Goal: Task Accomplishment & Management: Complete application form

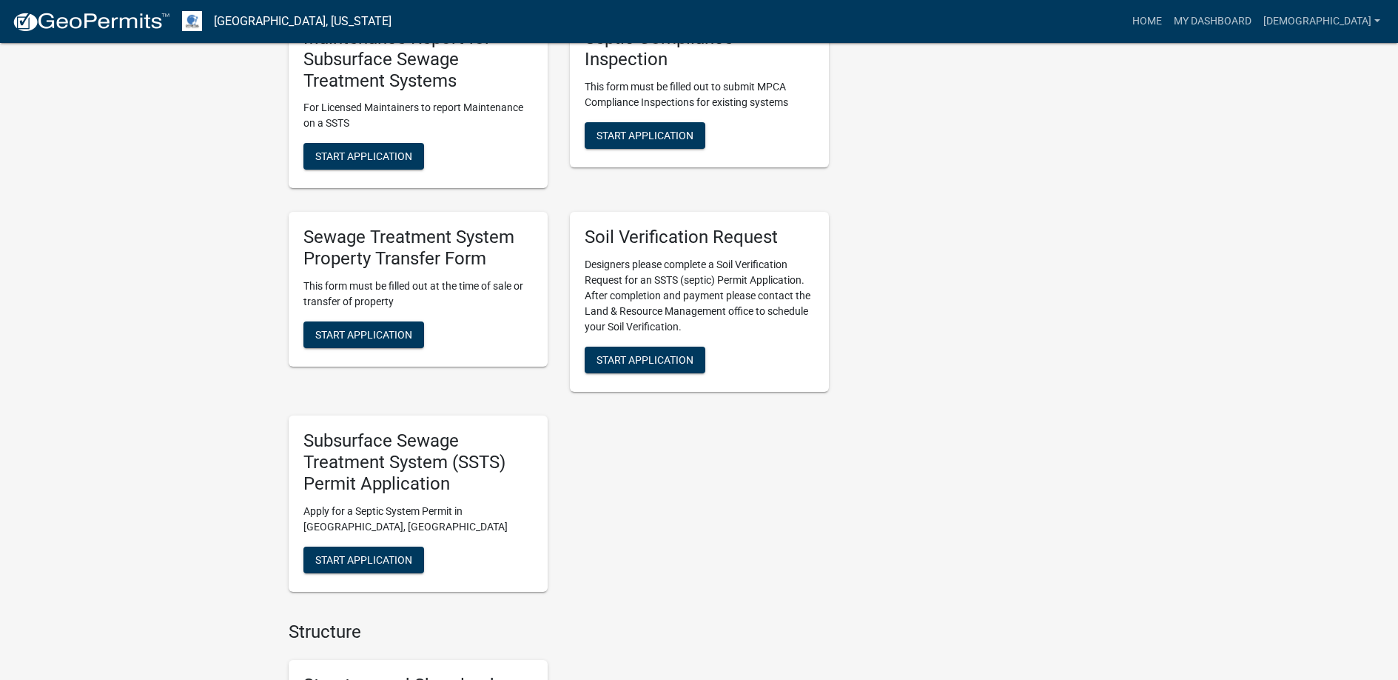
scroll to position [962, 0]
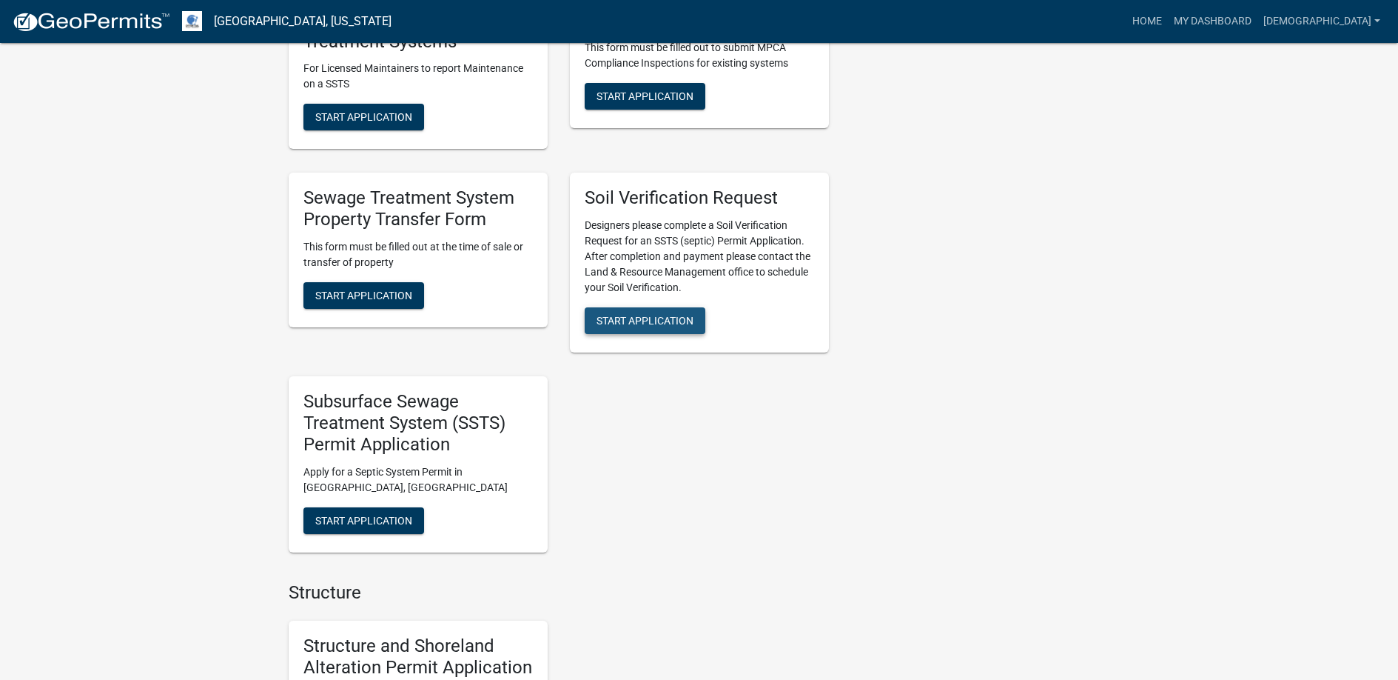
click at [659, 318] on span "Start Application" at bounding box center [645, 321] width 97 height 12
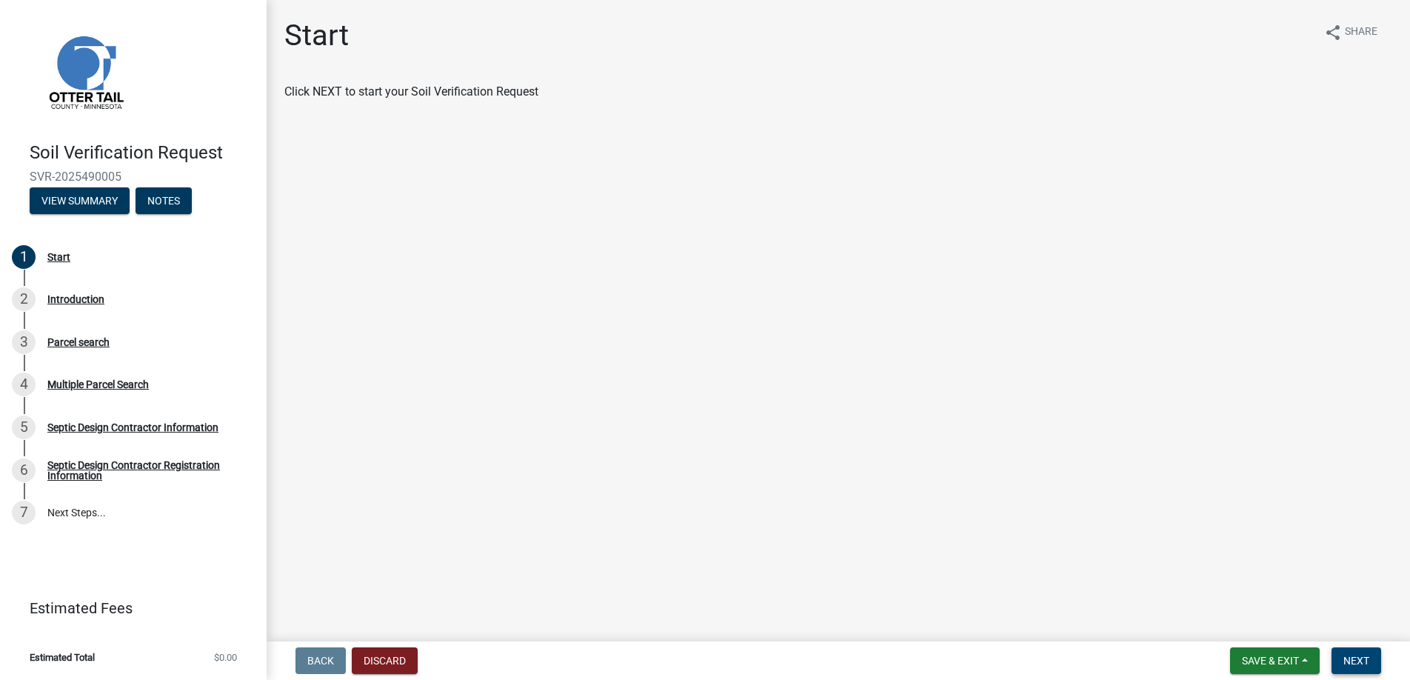
click at [1355, 660] on span "Next" at bounding box center [1356, 660] width 26 height 12
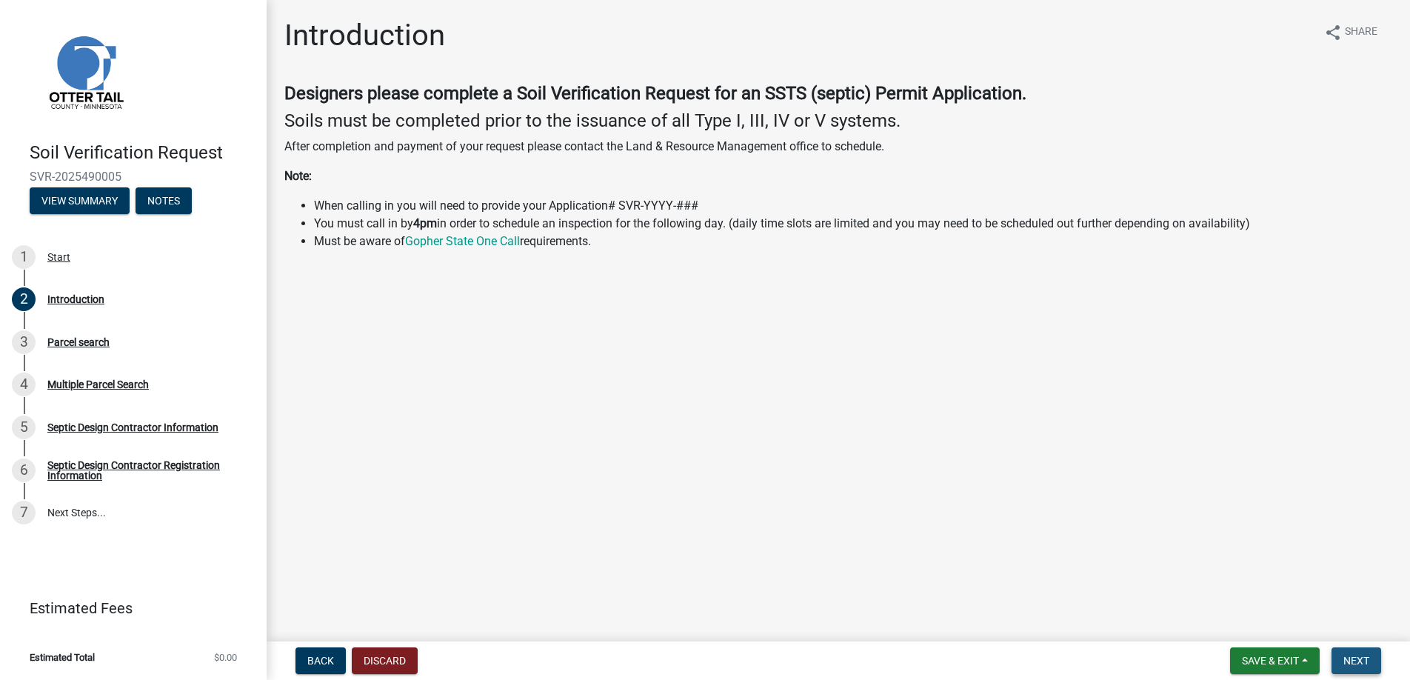
click at [1352, 654] on span "Next" at bounding box center [1356, 660] width 26 height 12
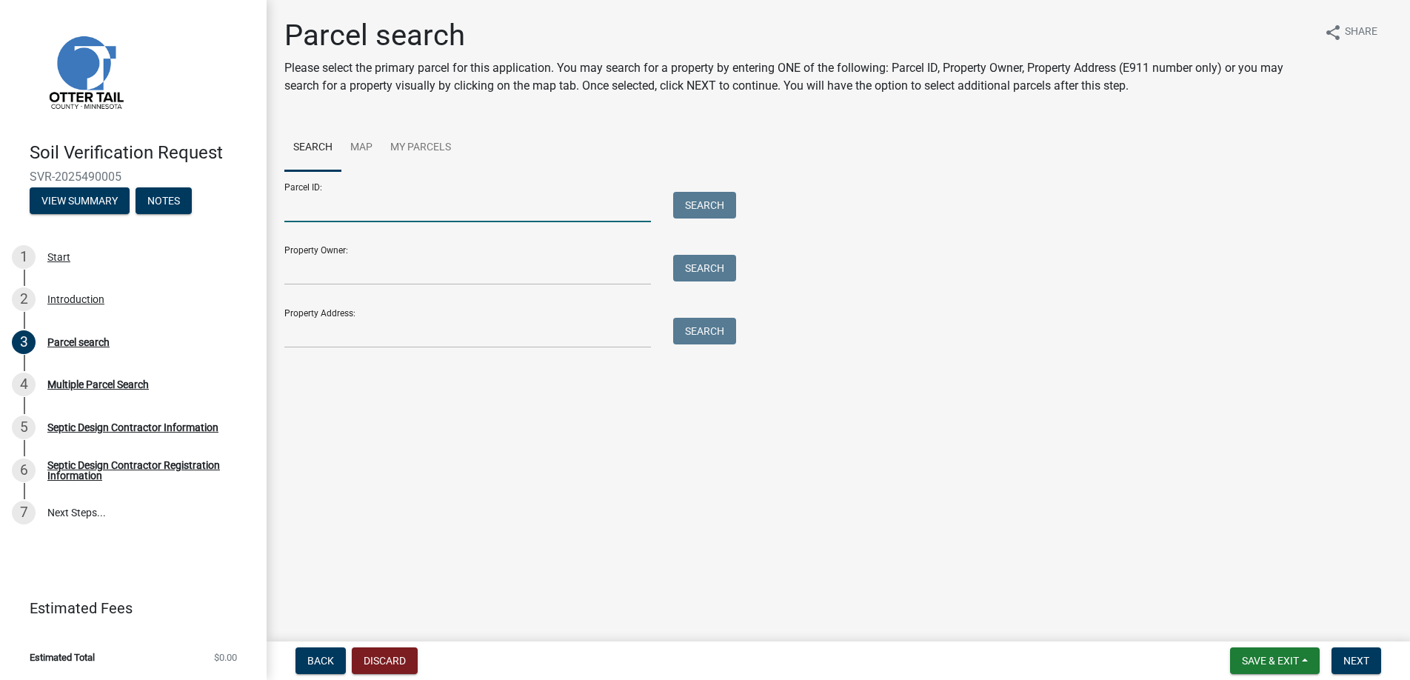
click at [299, 209] on input "Parcel ID:" at bounding box center [467, 207] width 366 height 30
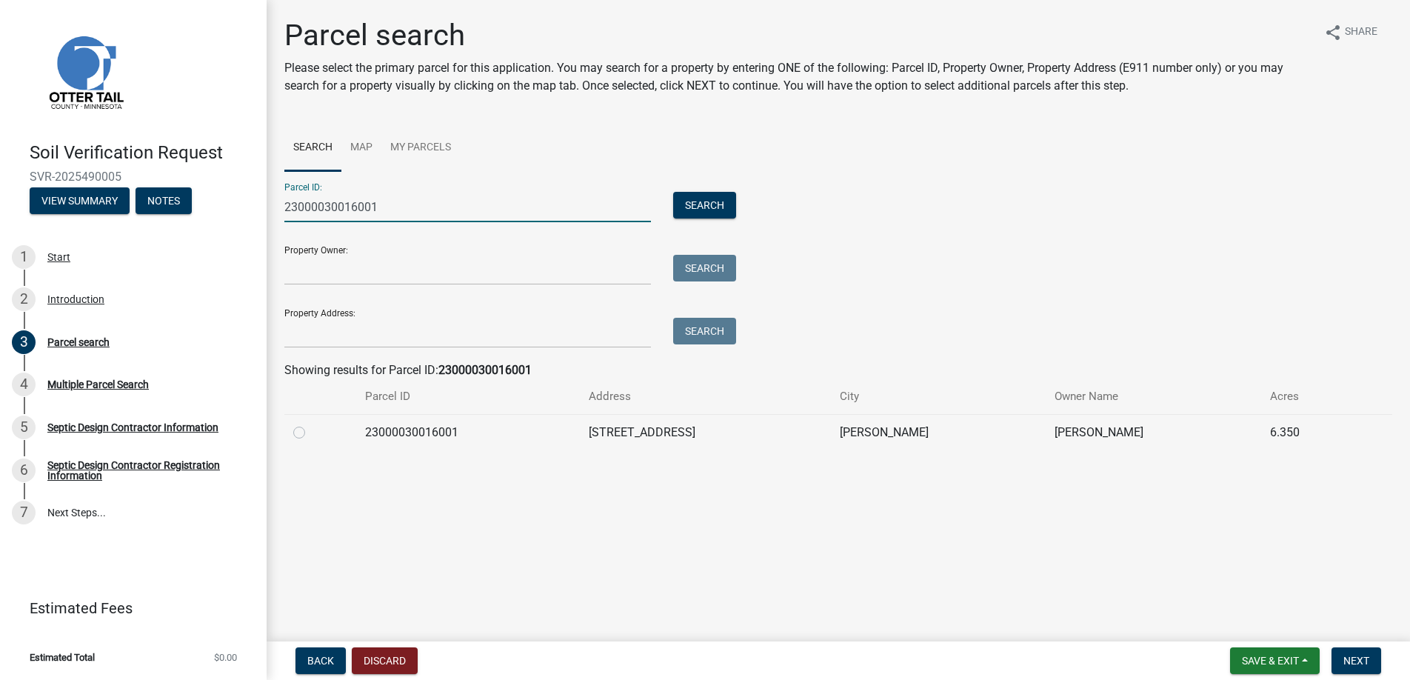
type input "23000030016001"
click at [311, 423] on label at bounding box center [311, 423] width 0 height 0
click at [311, 433] on input "radio" at bounding box center [316, 428] width 10 height 10
radio input "true"
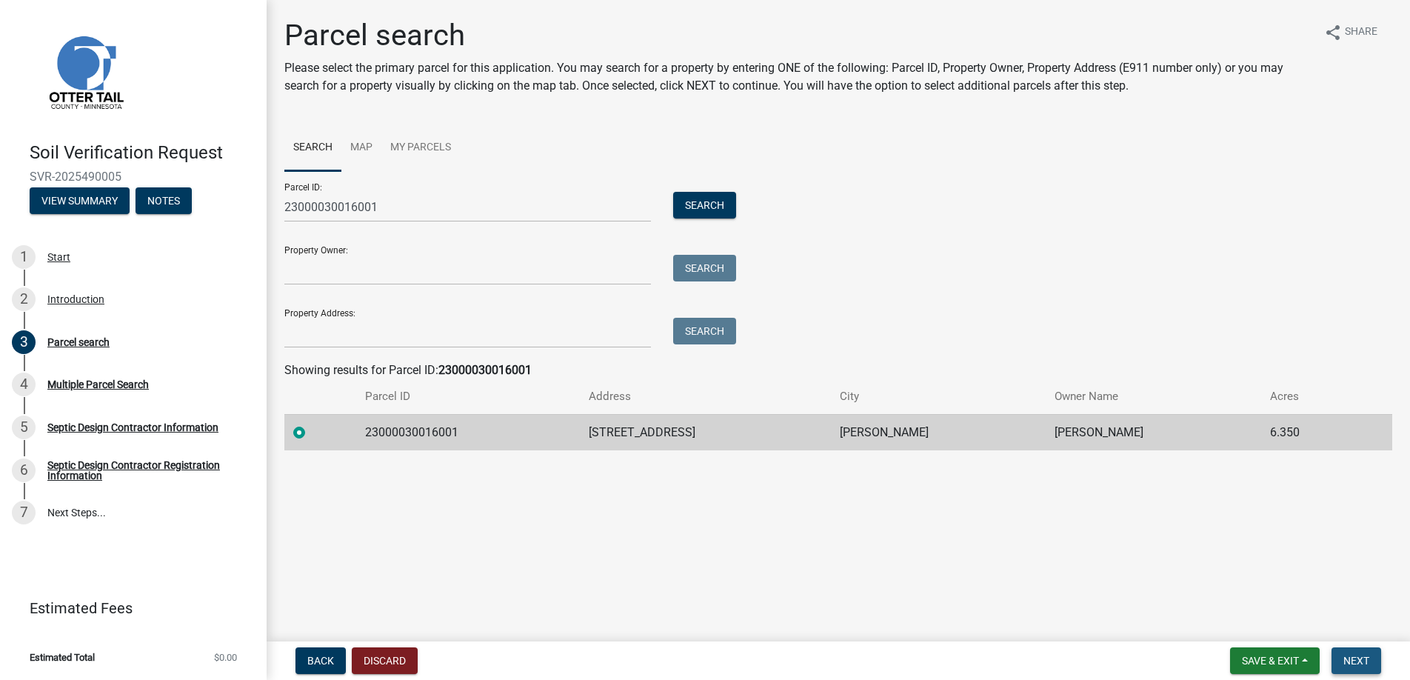
click at [1356, 659] on span "Next" at bounding box center [1356, 660] width 26 height 12
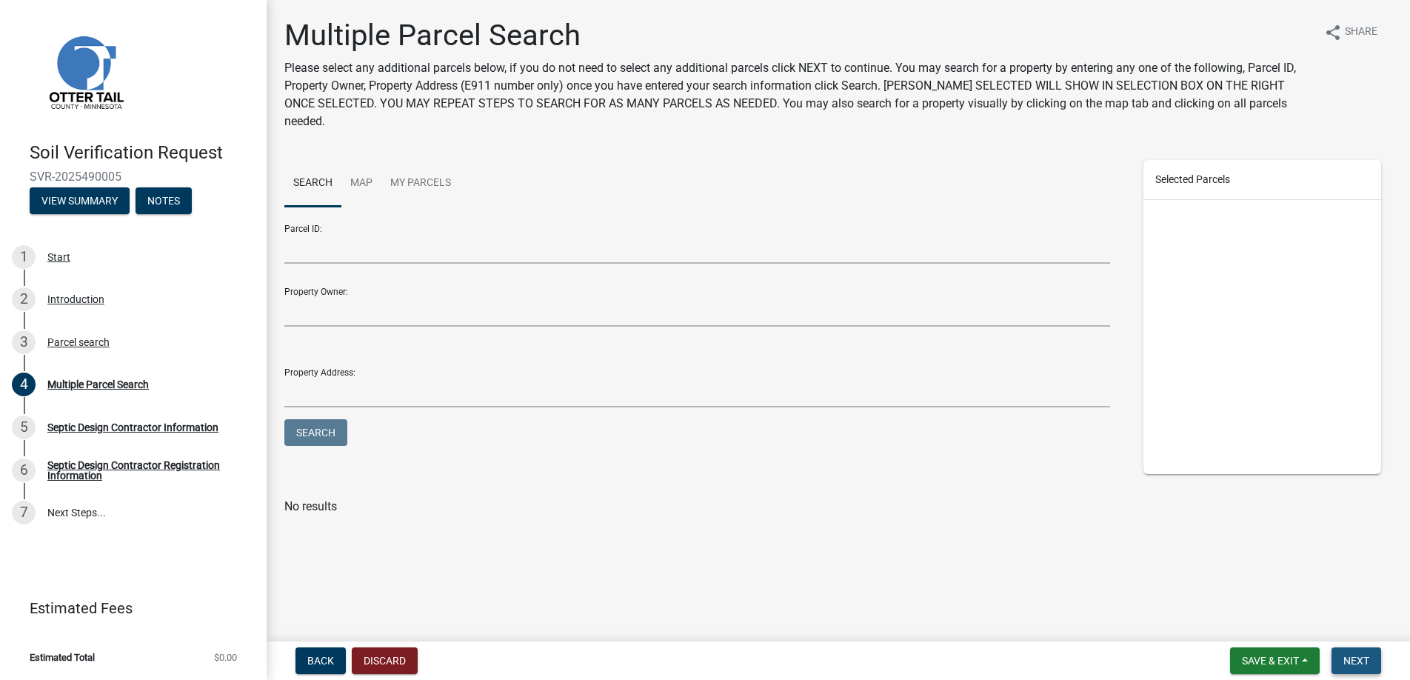
click at [1356, 659] on span "Next" at bounding box center [1356, 660] width 26 height 12
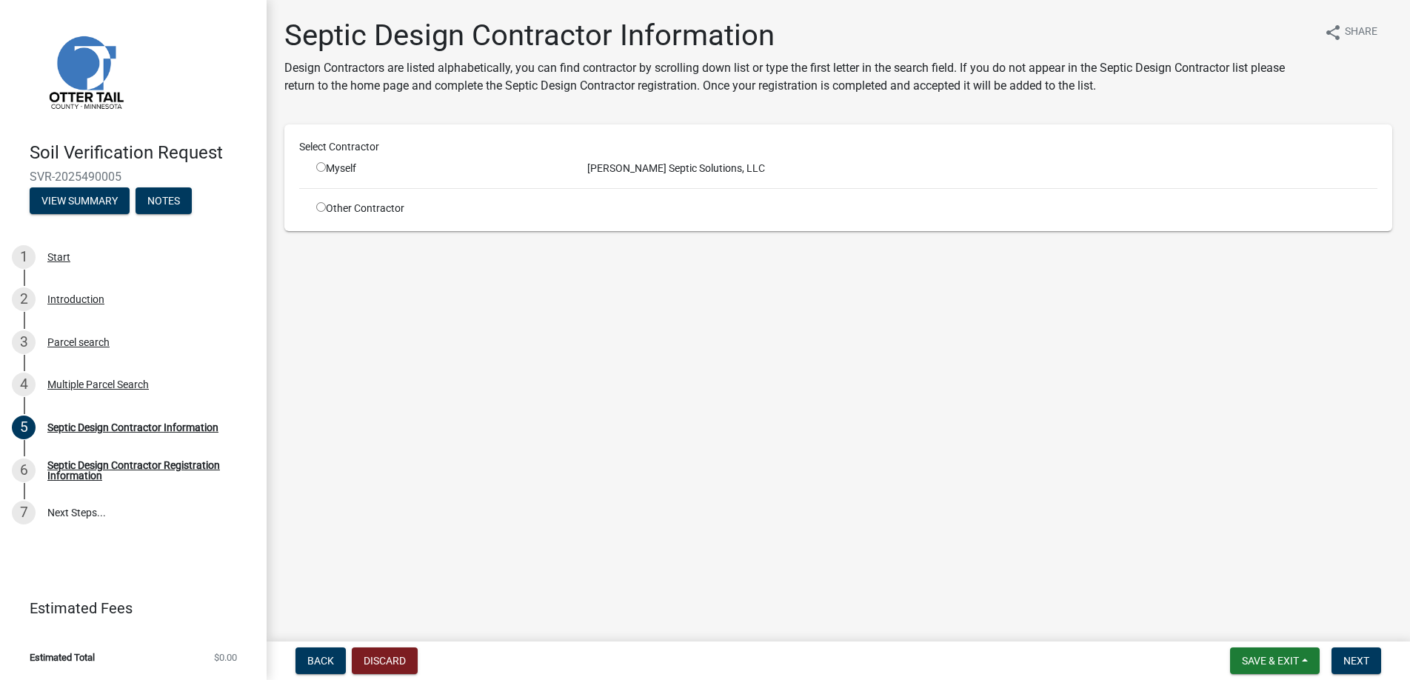
click at [320, 165] on input "radio" at bounding box center [321, 167] width 10 height 10
radio input "true"
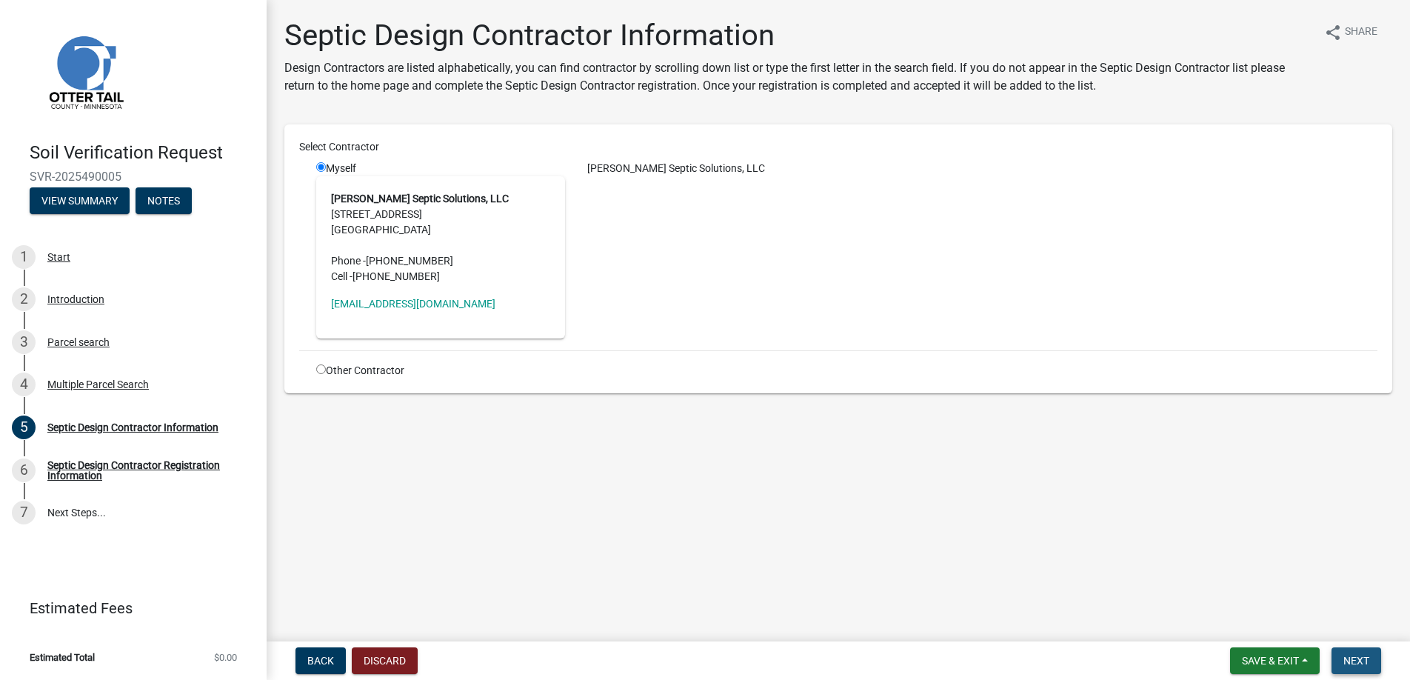
click at [1357, 656] on span "Next" at bounding box center [1356, 660] width 26 height 12
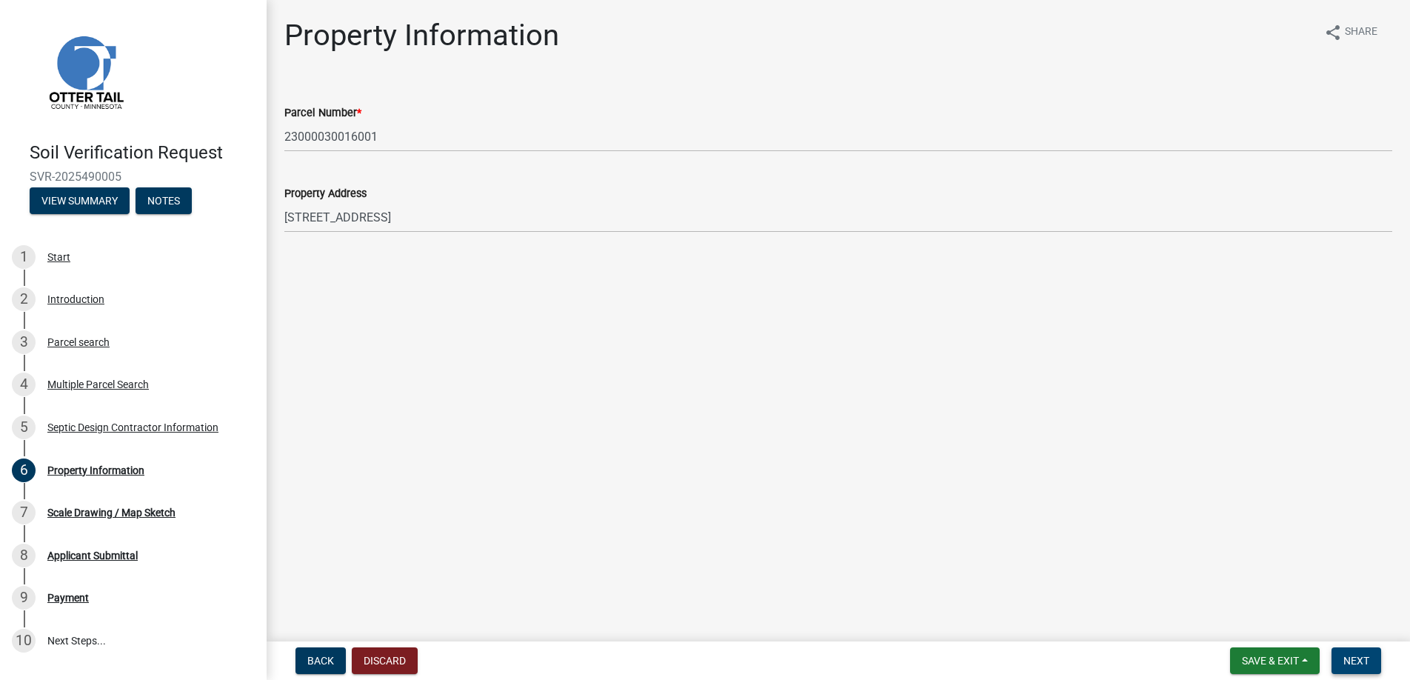
click at [1347, 658] on span "Next" at bounding box center [1356, 660] width 26 height 12
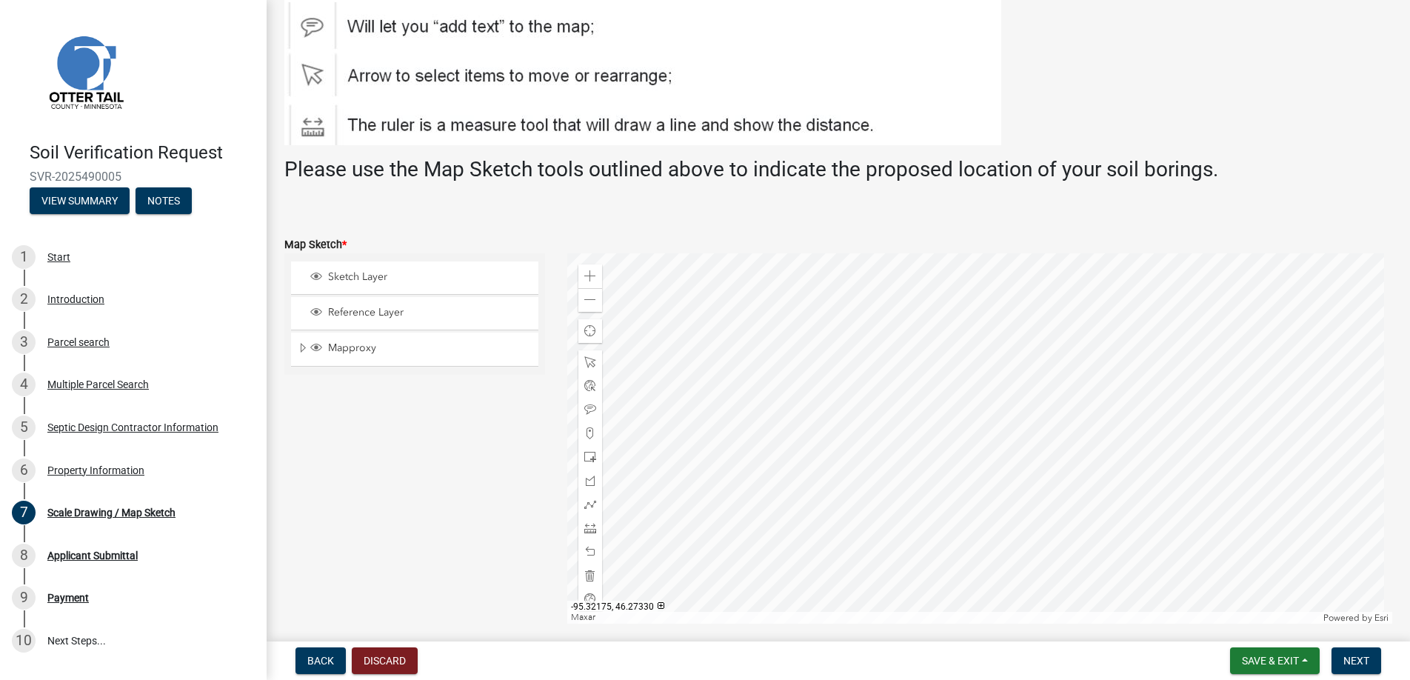
scroll to position [148, 0]
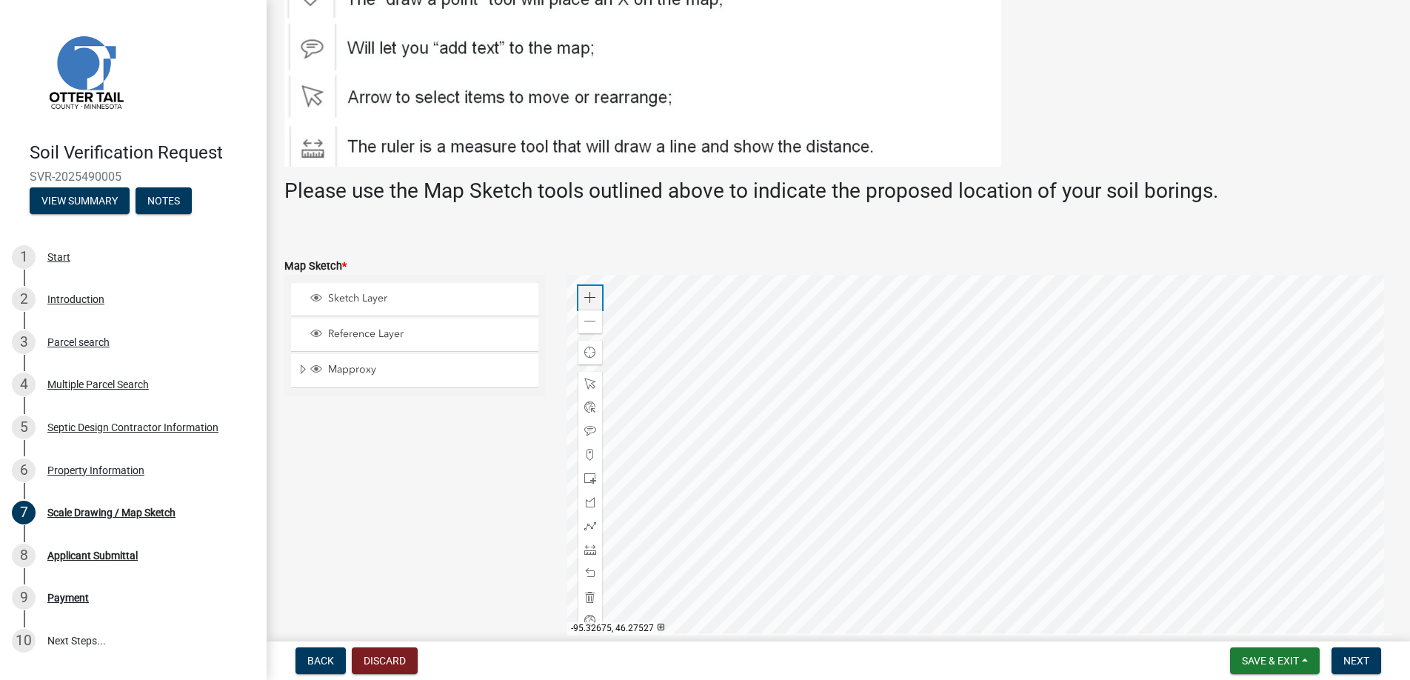
click at [580, 289] on div "Zoom in" at bounding box center [590, 298] width 24 height 24
click at [587, 449] on span at bounding box center [590, 455] width 12 height 12
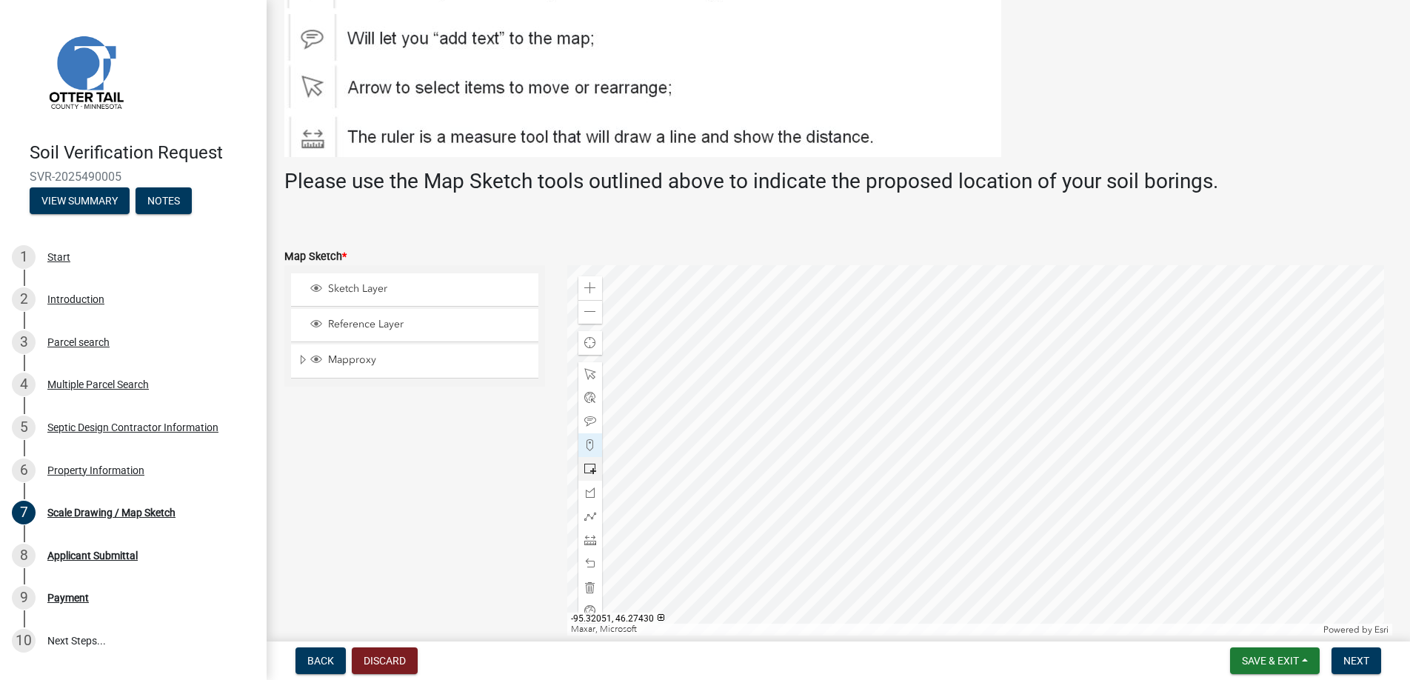
click at [1073, 318] on div at bounding box center [979, 450] width 825 height 370
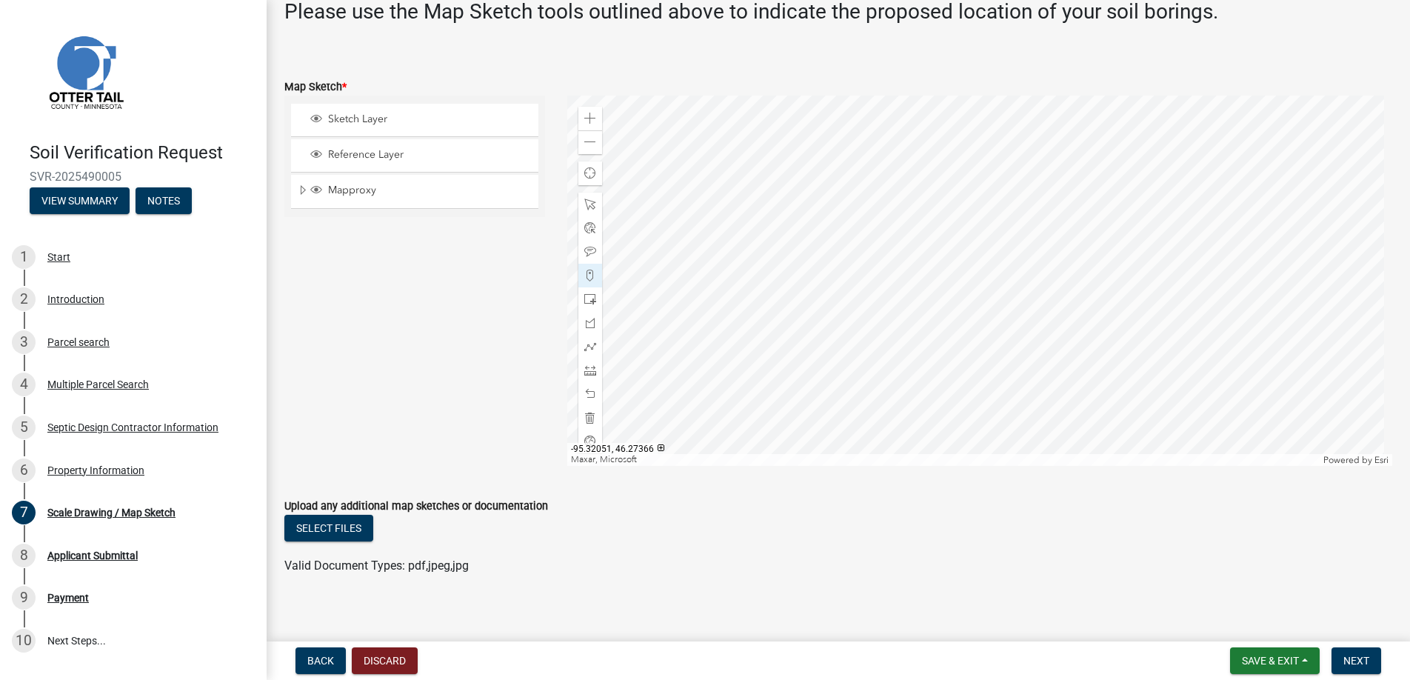
scroll to position [338, 0]
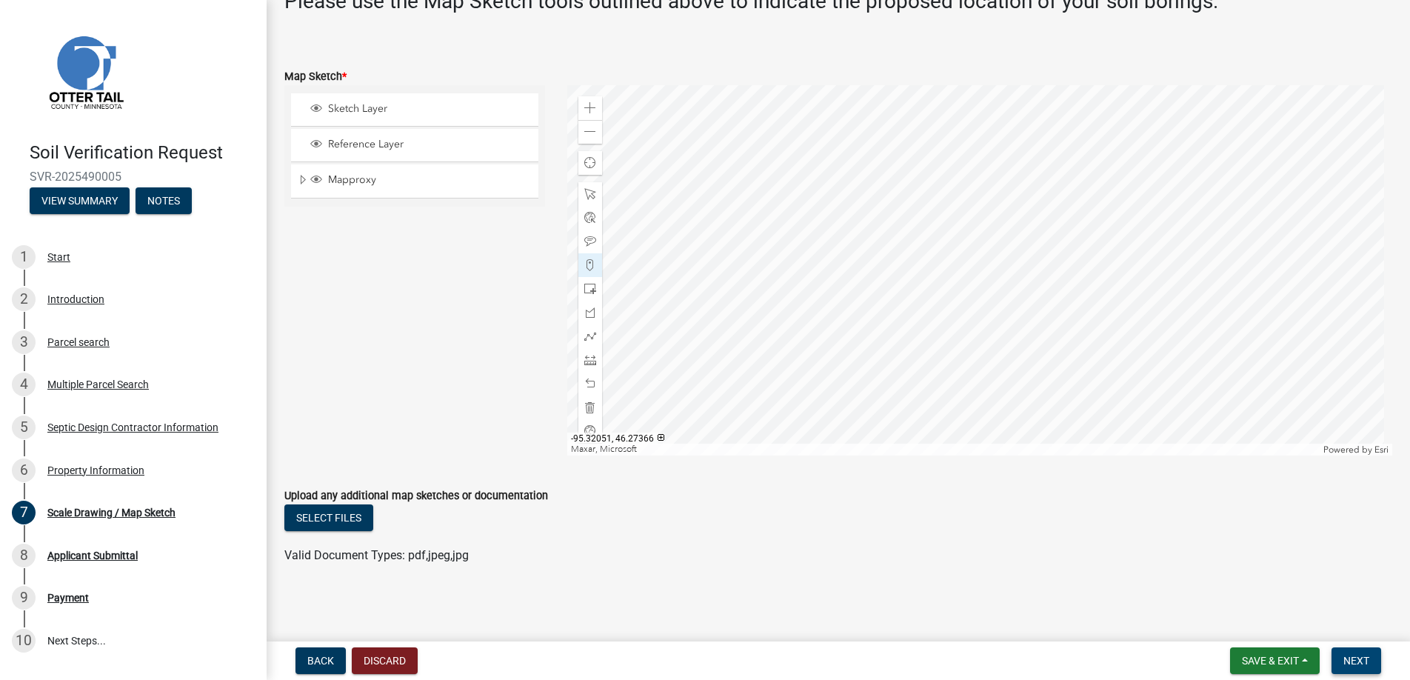
click at [1347, 653] on button "Next" at bounding box center [1356, 660] width 50 height 27
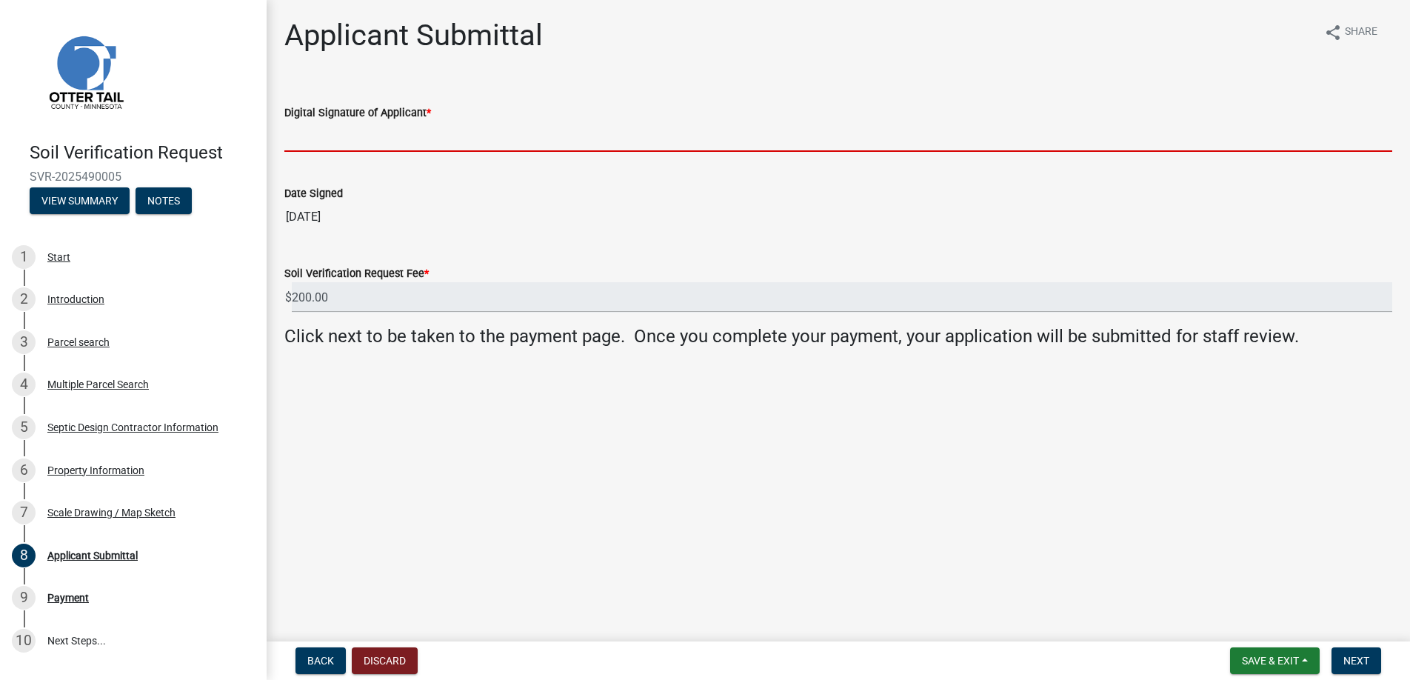
click at [318, 137] on input "Digital Signature of Applicant *" at bounding box center [837, 136] width 1107 height 30
type input "[PERSON_NAME]"
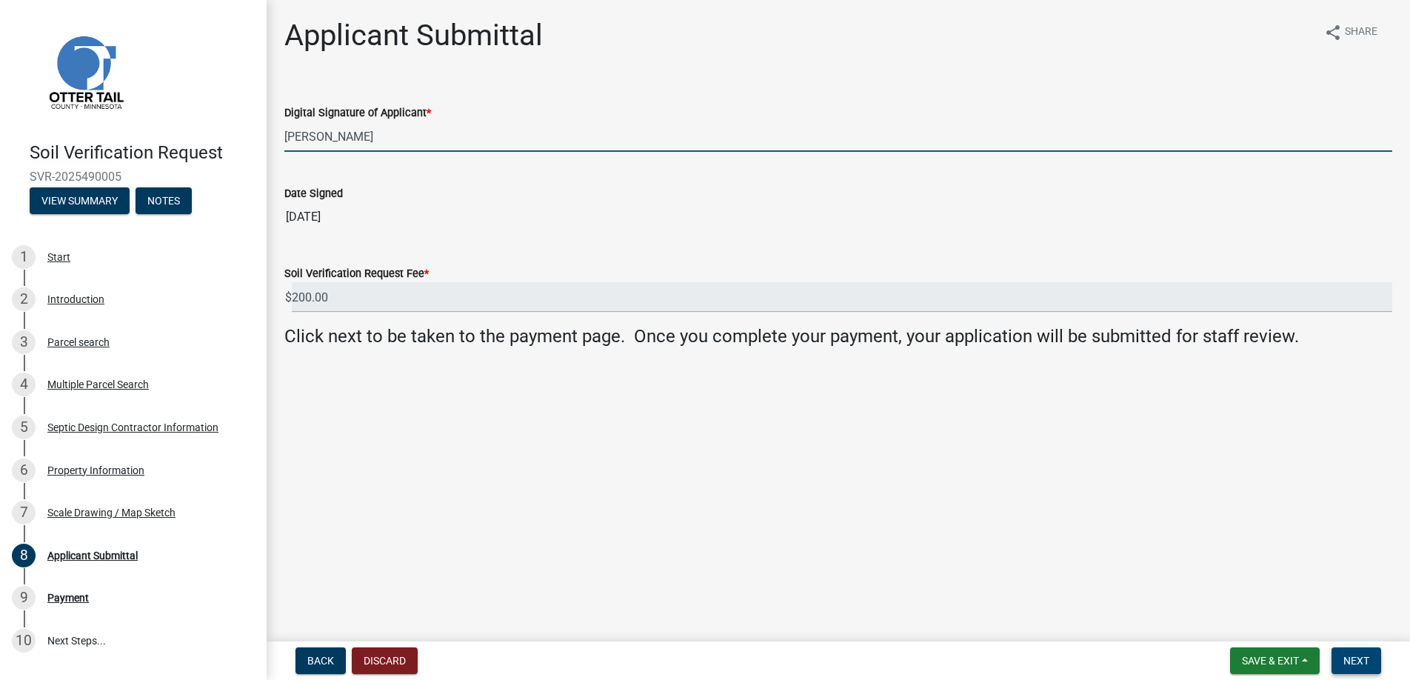
click at [1358, 658] on span "Next" at bounding box center [1356, 660] width 26 height 12
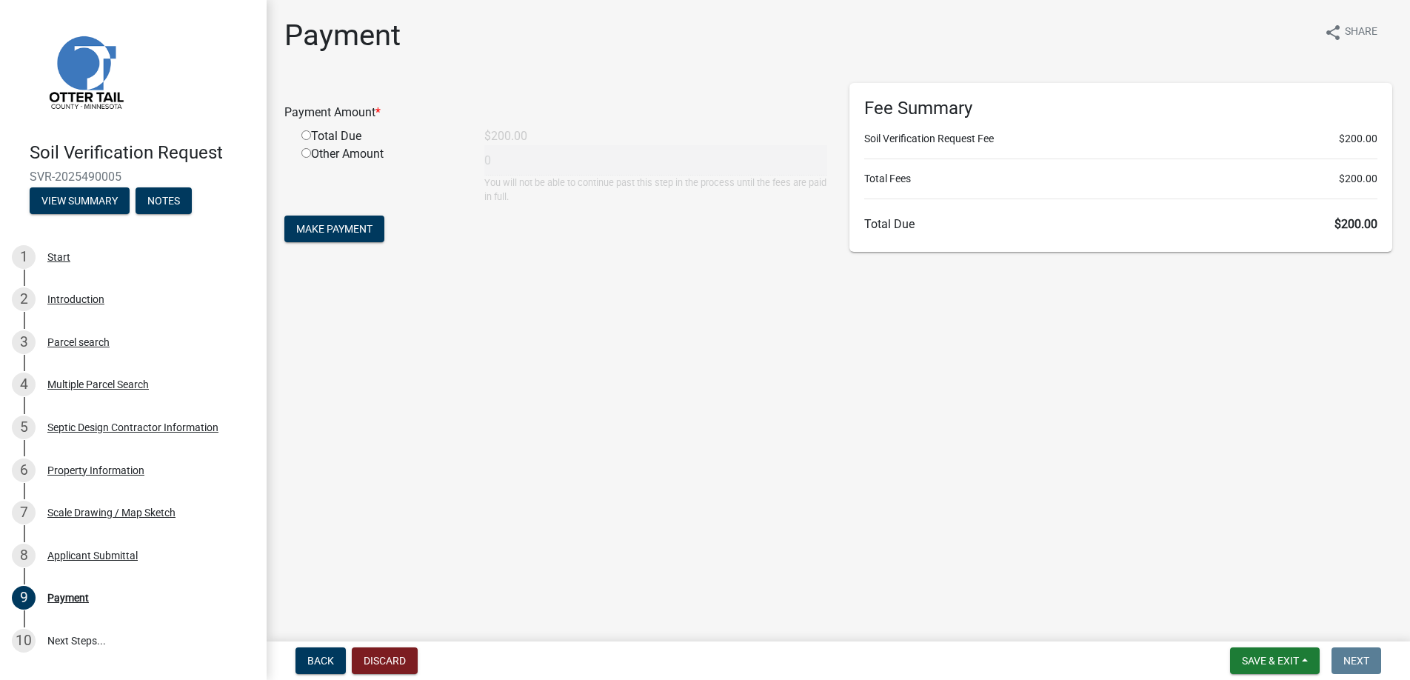
click at [305, 133] on input "radio" at bounding box center [306, 135] width 10 height 10
radio input "true"
type input "200"
click at [328, 221] on button "Make Payment" at bounding box center [334, 228] width 100 height 27
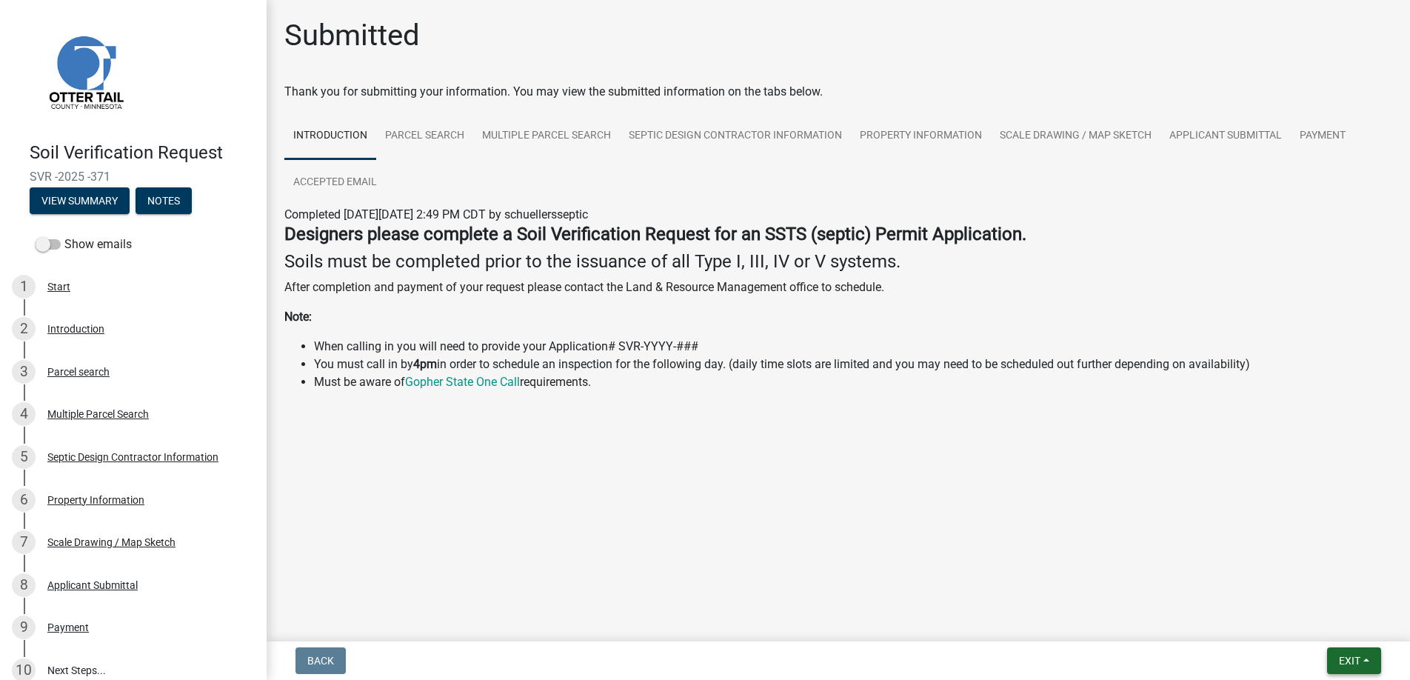
click at [1344, 657] on span "Exit" at bounding box center [1348, 660] width 21 height 12
click at [1320, 621] on button "Save & Exit" at bounding box center [1321, 622] width 118 height 36
